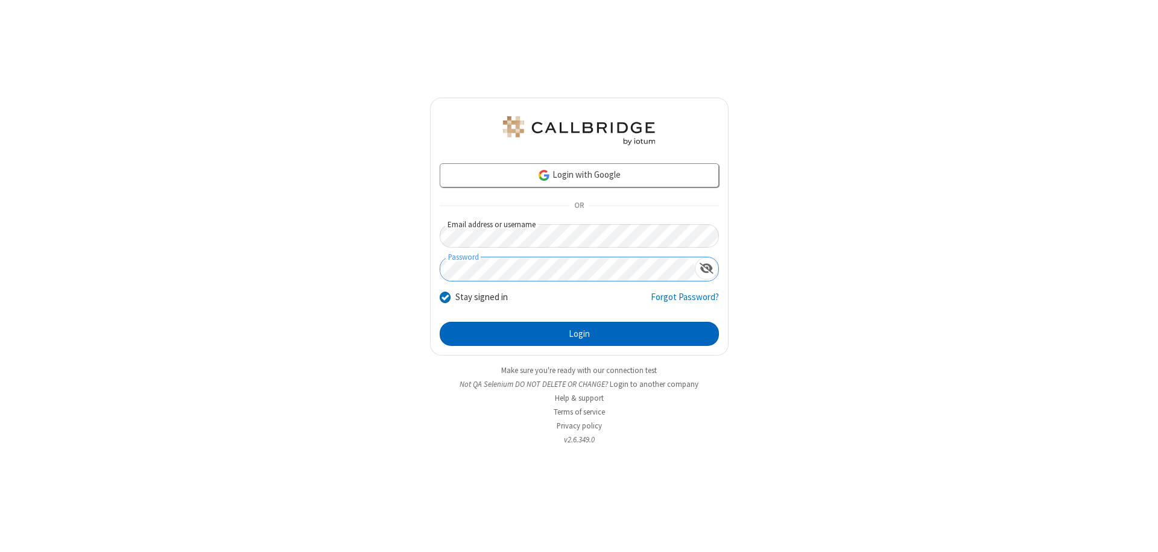
click at [579, 334] on button "Login" at bounding box center [579, 334] width 279 height 24
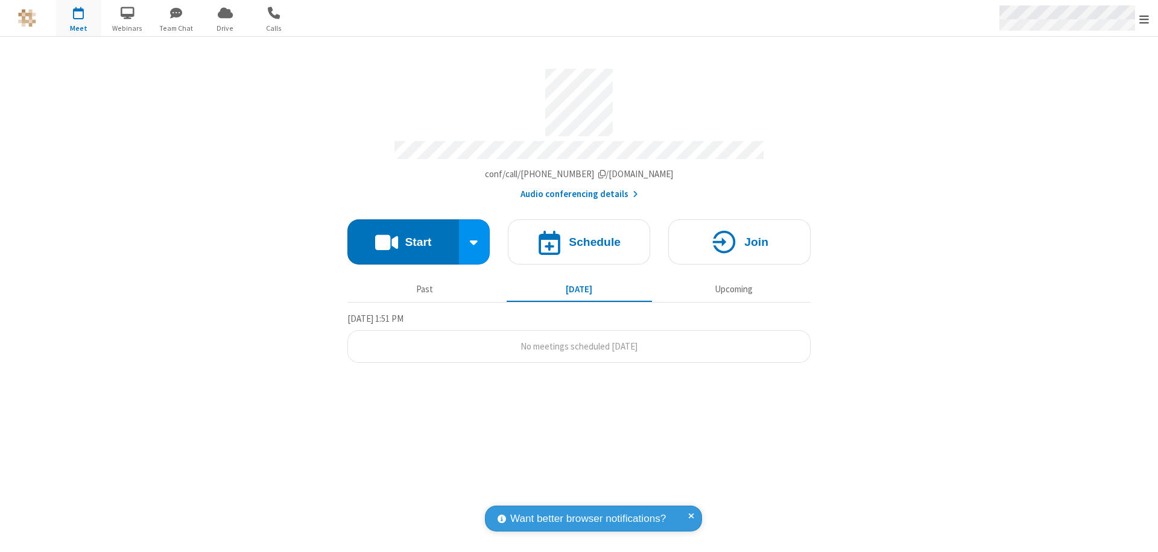
click at [1144, 19] on span "Open menu" at bounding box center [1144, 19] width 10 height 12
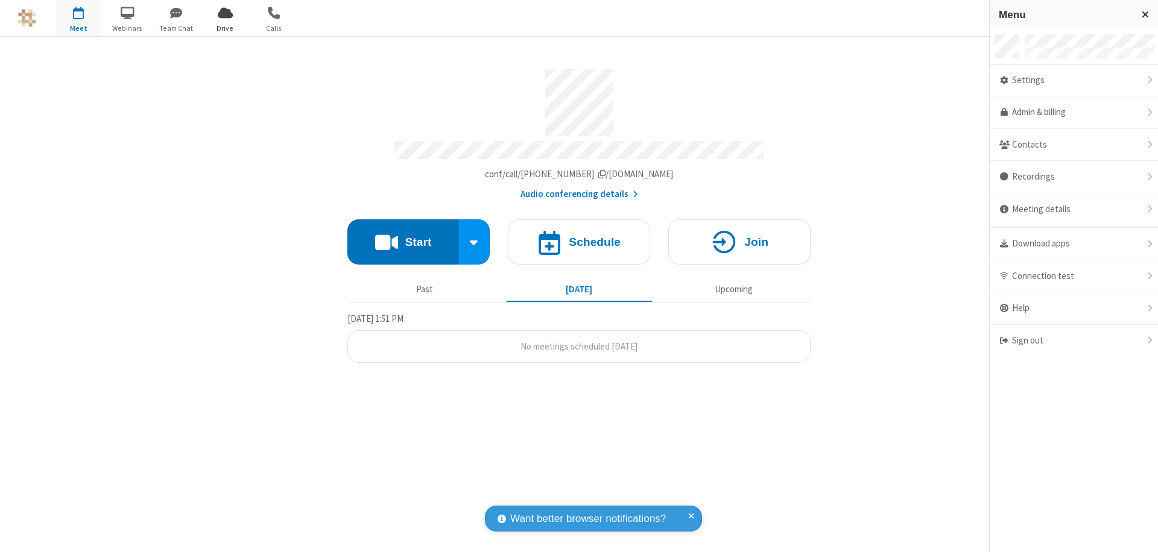
click at [225, 28] on span "Drive" at bounding box center [225, 28] width 45 height 11
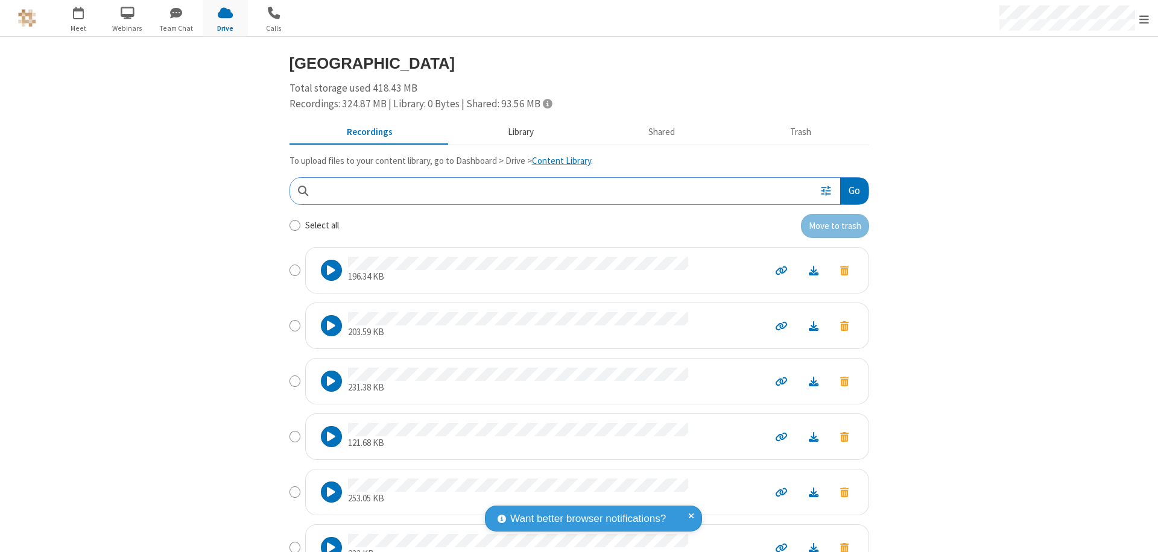
click at [514, 132] on button "Library" at bounding box center [520, 132] width 141 height 23
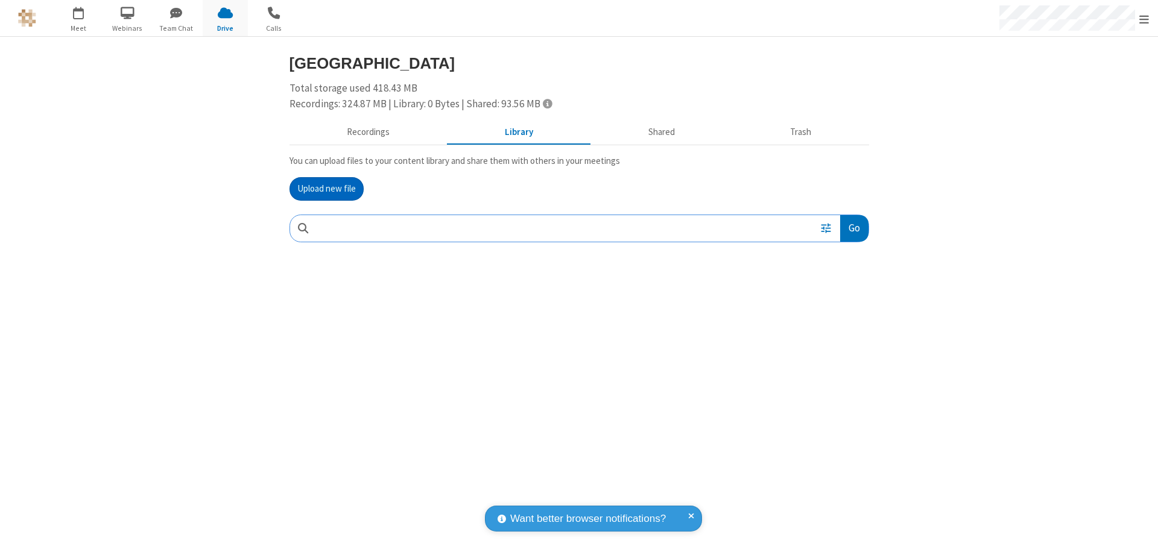
click at [326, 189] on button "Upload new file" at bounding box center [326, 189] width 74 height 24
click at [844, 308] on span "Move to trash" at bounding box center [844, 307] width 8 height 11
